Goal: Information Seeking & Learning: Learn about a topic

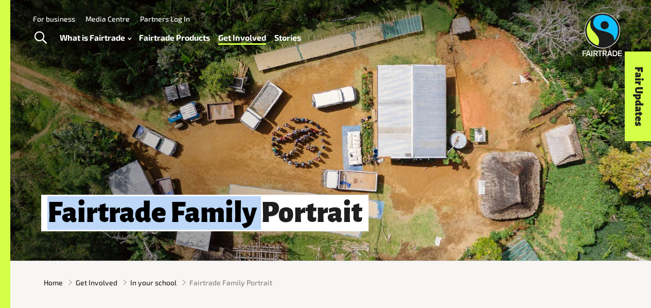
drag, startPoint x: 48, startPoint y: 213, endPoint x: 360, endPoint y: 215, distance: 312.1
click at [360, 215] on h1 "Fairtrade Family Portrait" at bounding box center [205, 213] width 328 height 37
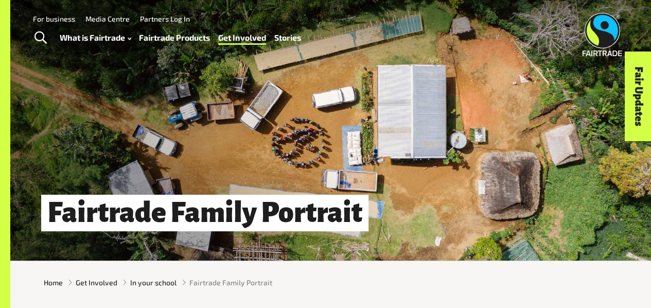
click at [265, 215] on h1 "Fairtrade Family Portrait" at bounding box center [205, 213] width 328 height 37
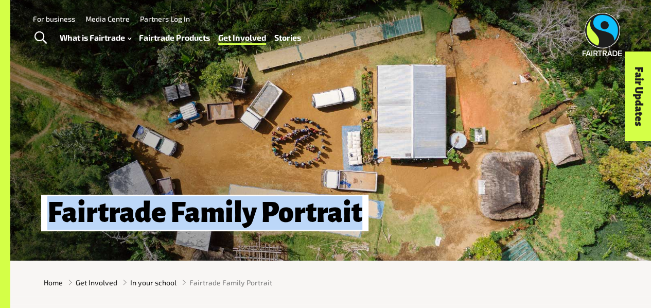
drag, startPoint x: 368, startPoint y: 217, endPoint x: 48, endPoint y: 215, distance: 319.8
click at [48, 215] on h1 "Fairtrade Family Portrait" at bounding box center [205, 213] width 328 height 37
click at [364, 213] on h1 "Fairtrade Family Portrait" at bounding box center [205, 213] width 328 height 37
drag, startPoint x: 364, startPoint y: 213, endPoint x: 40, endPoint y: 215, distance: 323.9
click at [40, 215] on div "Fairtrade Family Portrait" at bounding box center [330, 212] width 641 height 33
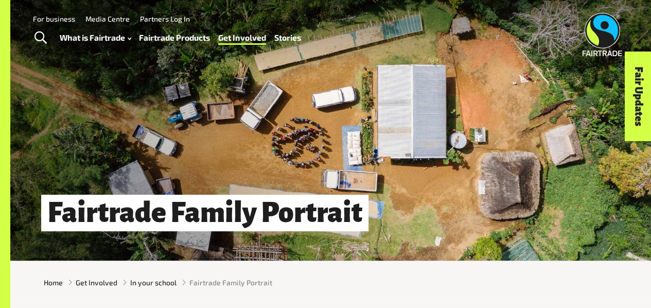
click at [391, 158] on div "Fairtrade Family Portrait" at bounding box center [330, 130] width 641 height 261
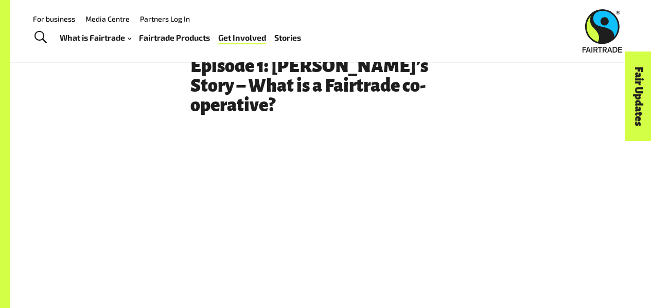
scroll to position [455, 0]
click at [143, 173] on div "Episode 1: [PERSON_NAME]’s Story – What is a Fairtrade co-operative?" at bounding box center [331, 190] width 587 height 266
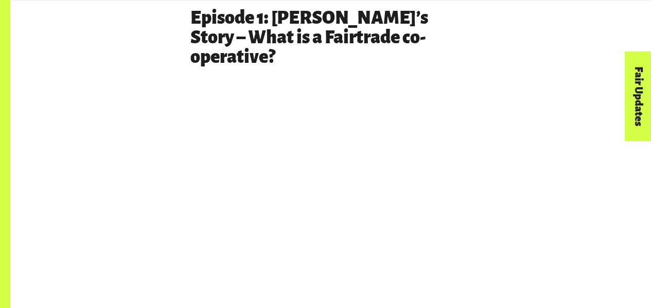
scroll to position [503, 0]
